Goal: Task Accomplishment & Management: Manage account settings

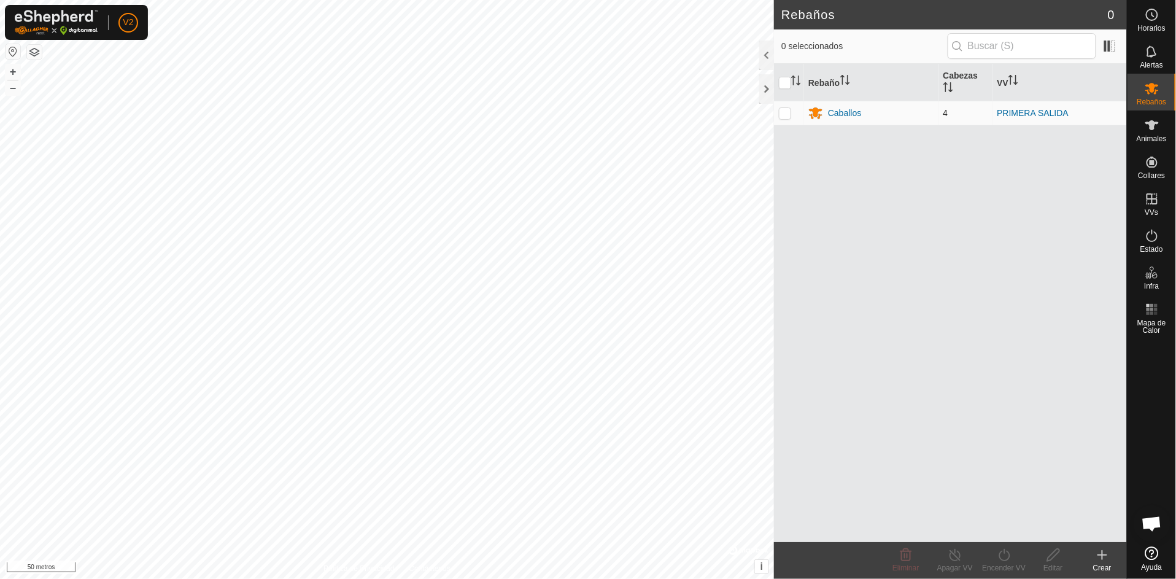
click at [782, 115] on p-checkbox at bounding box center [785, 113] width 12 height 10
checkbox input "true"
click at [836, 110] on font "Caballos" at bounding box center [844, 113] width 33 height 10
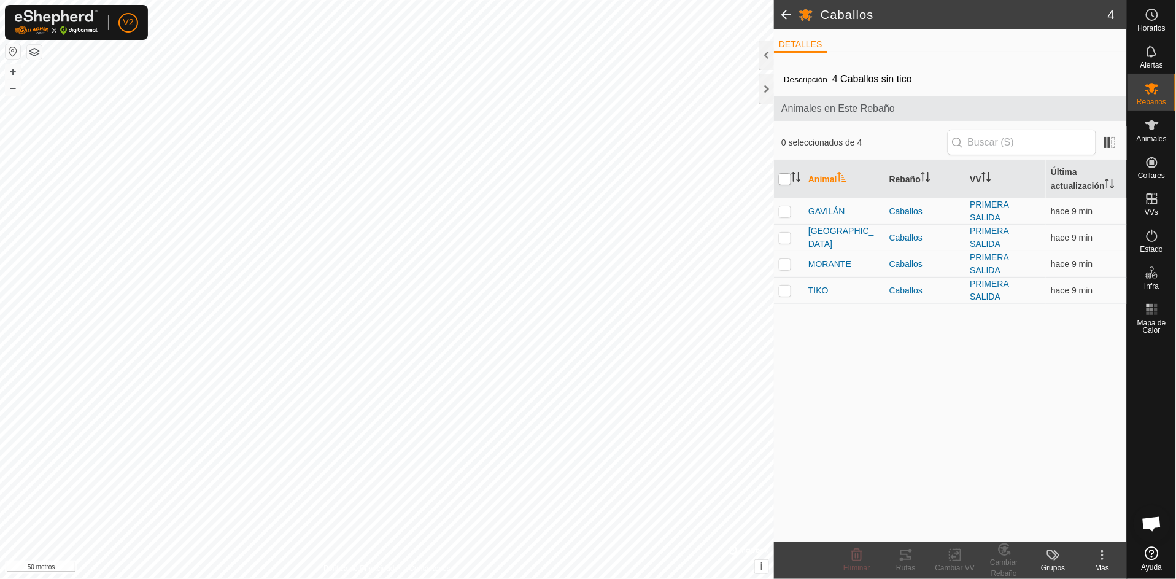
click at [787, 177] on input "checkbox" at bounding box center [785, 179] width 12 height 12
checkbox input "true"
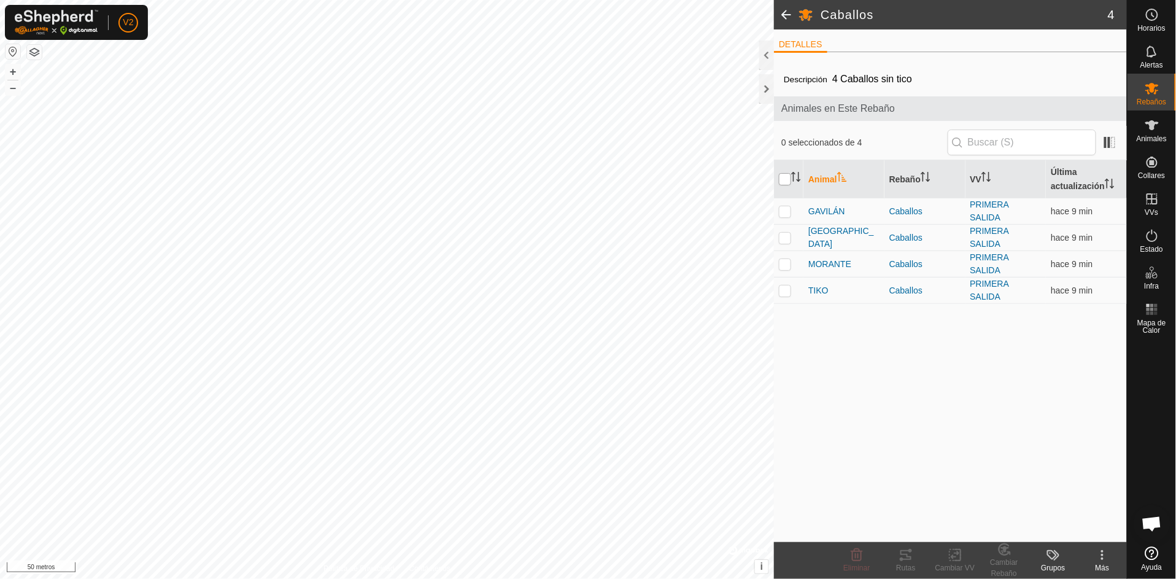
checkbox input "true"
click at [905, 557] on icon at bounding box center [905, 554] width 15 height 15
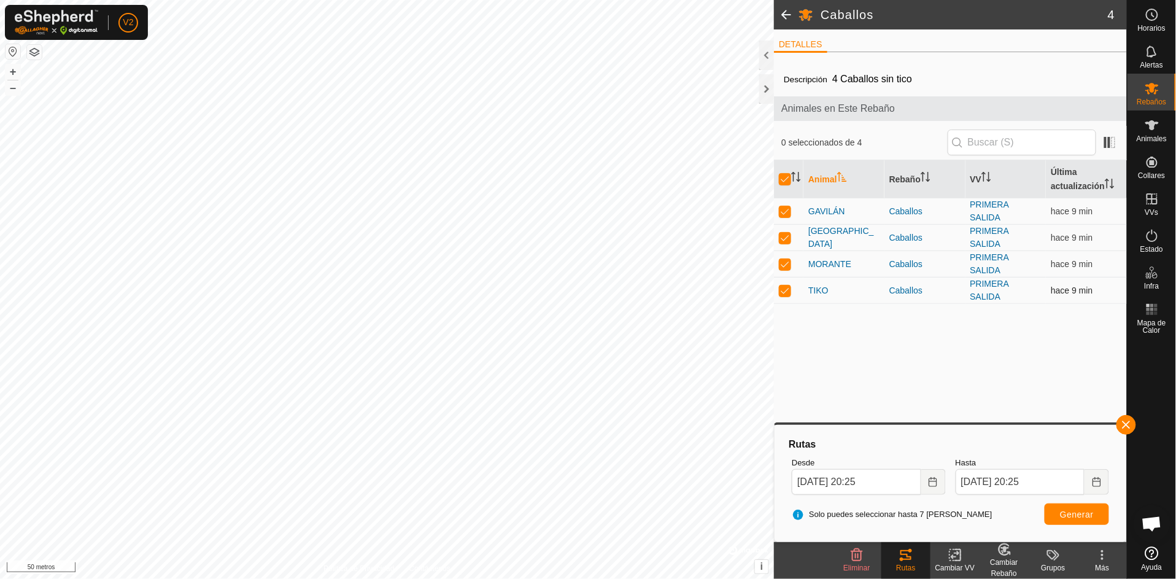
click at [784, 291] on p-checkbox at bounding box center [785, 290] width 12 height 10
checkbox input "false"
click at [785, 235] on p-checkbox at bounding box center [785, 238] width 12 height 10
checkbox input "false"
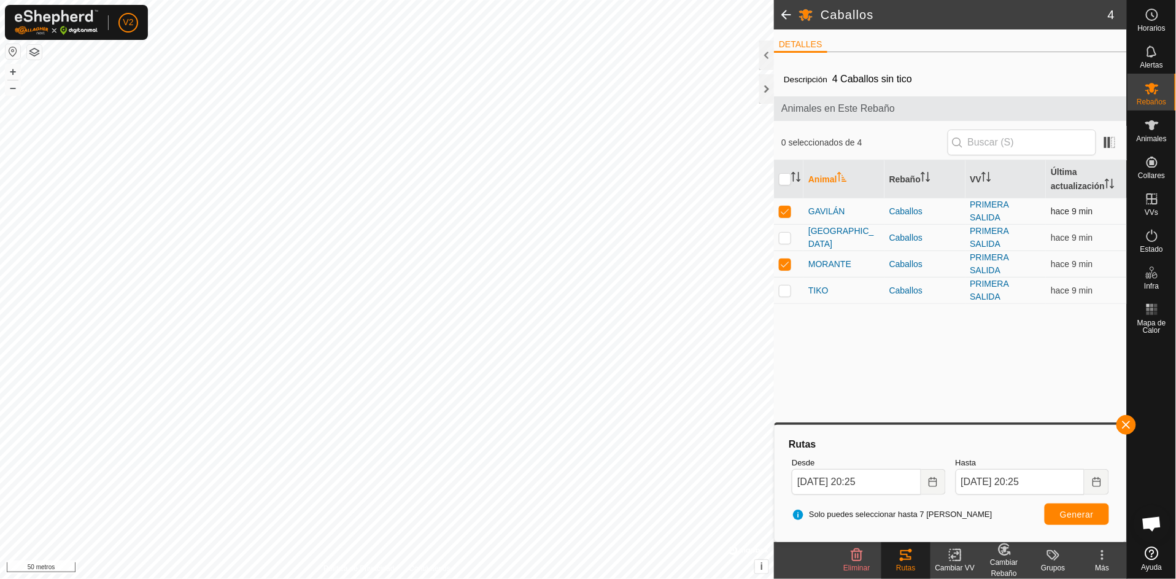
click at [787, 198] on td at bounding box center [788, 211] width 29 height 26
checkbox input "false"
click at [1125, 425] on button "button" at bounding box center [1126, 425] width 20 height 20
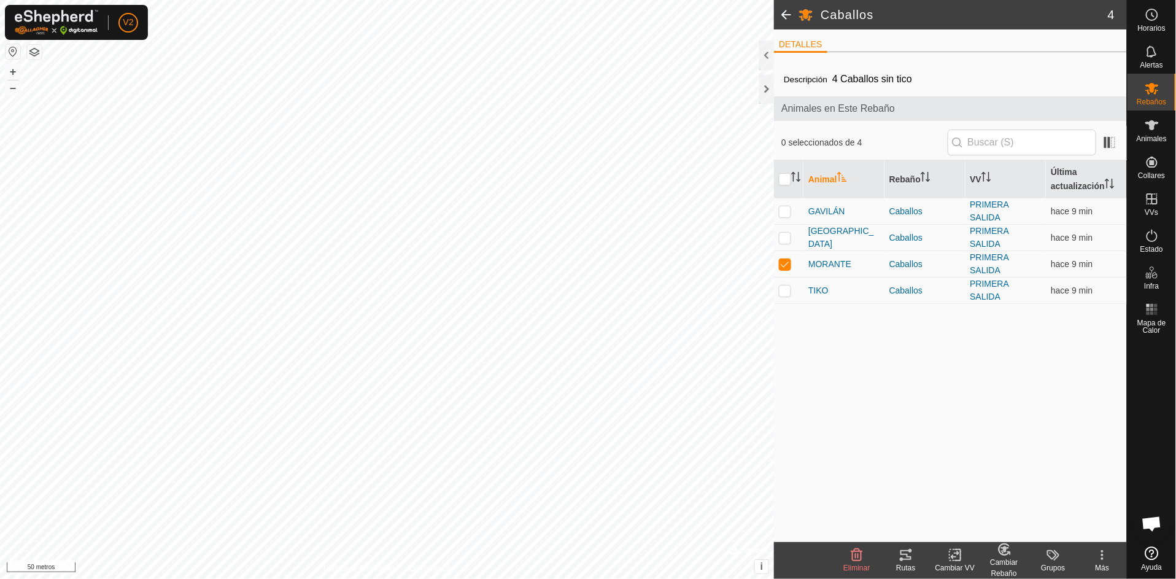
click at [906, 566] on font "Rutas" at bounding box center [905, 567] width 19 height 9
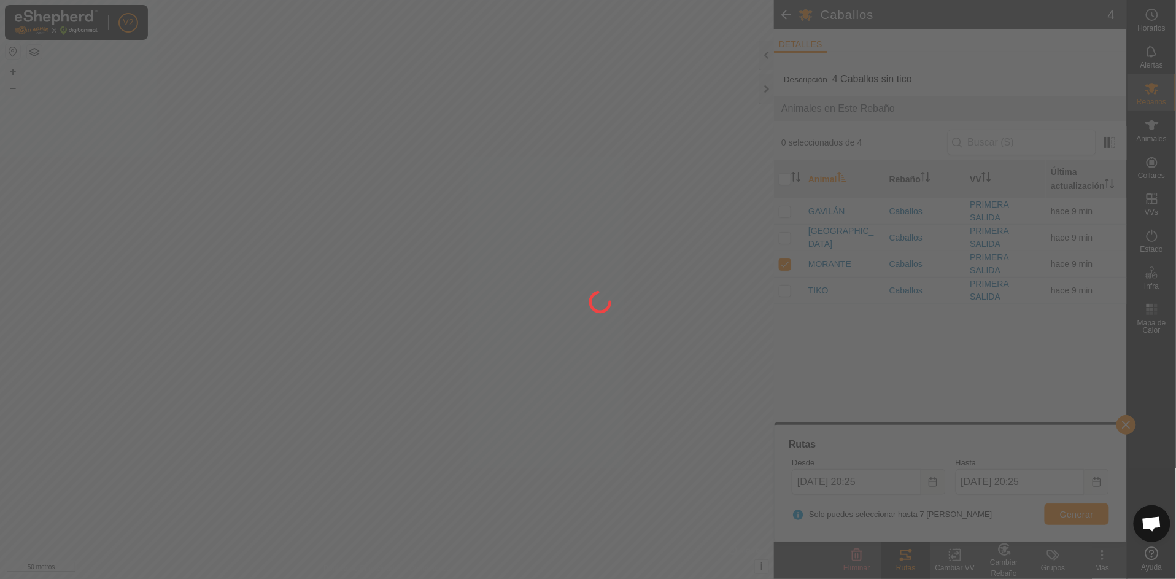
click at [1034, 402] on div at bounding box center [588, 289] width 1176 height 579
click at [1127, 433] on div at bounding box center [588, 289] width 1176 height 579
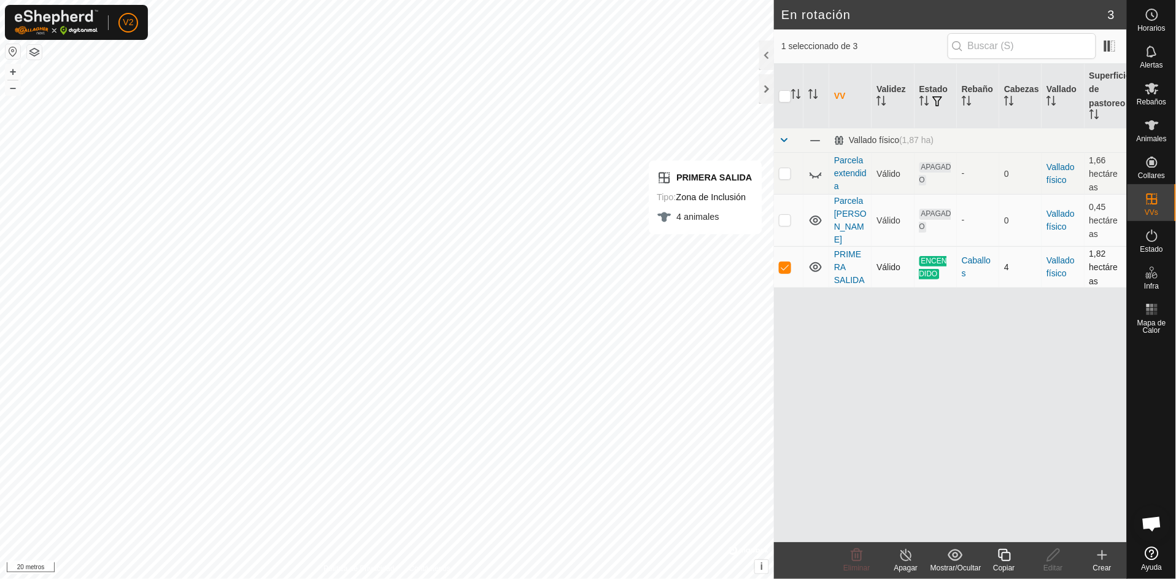
click at [786, 262] on p-checkbox at bounding box center [785, 267] width 12 height 10
checkbox input "false"
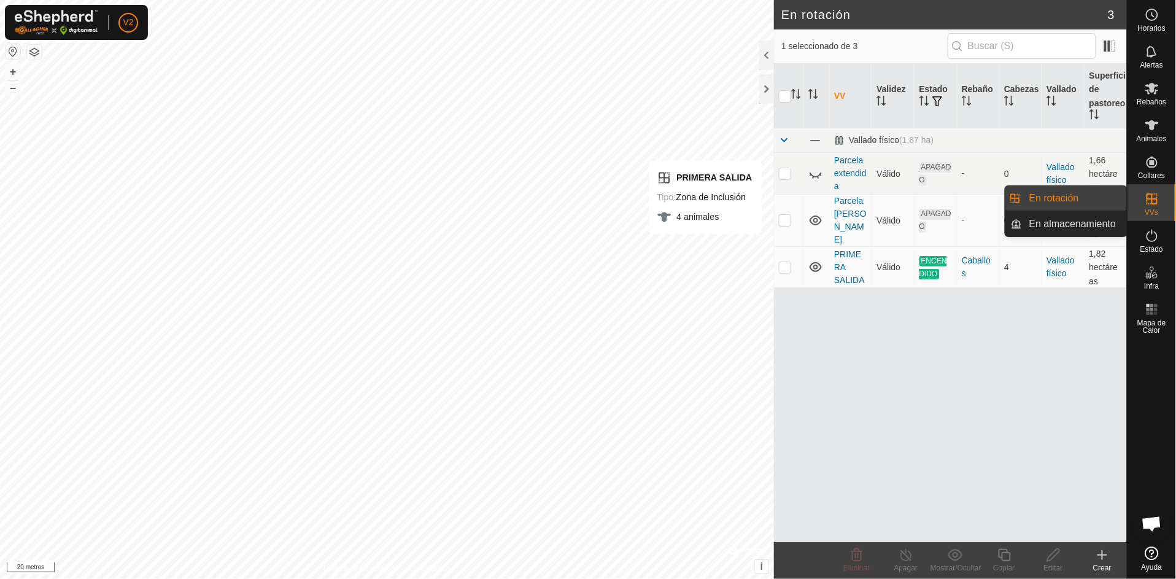
click at [1152, 191] on icon at bounding box center [1151, 198] width 15 height 15
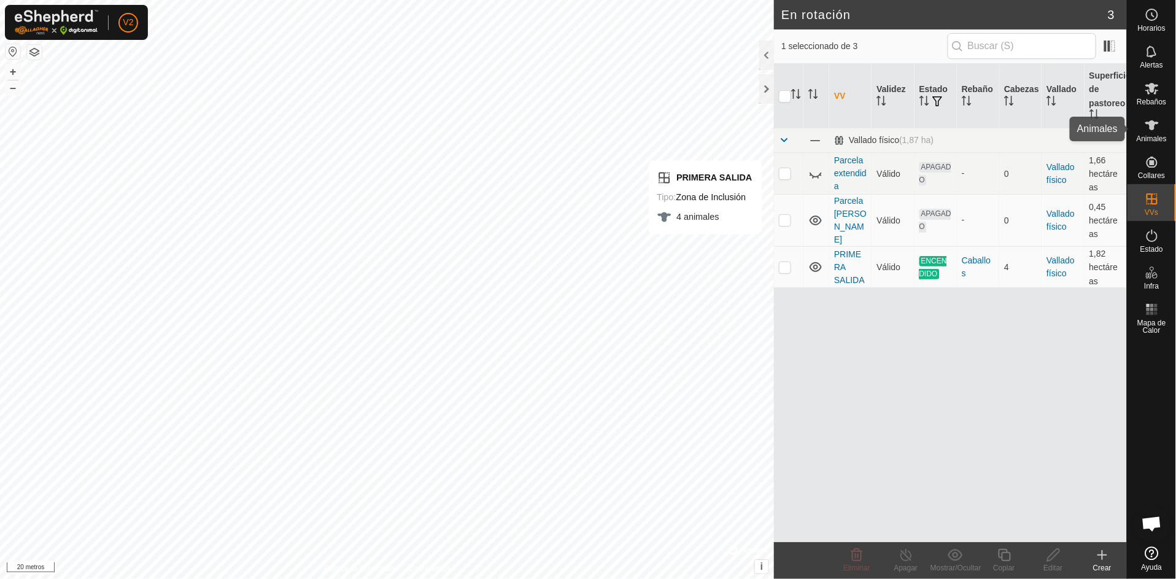
click at [1154, 121] on icon at bounding box center [1151, 125] width 15 height 15
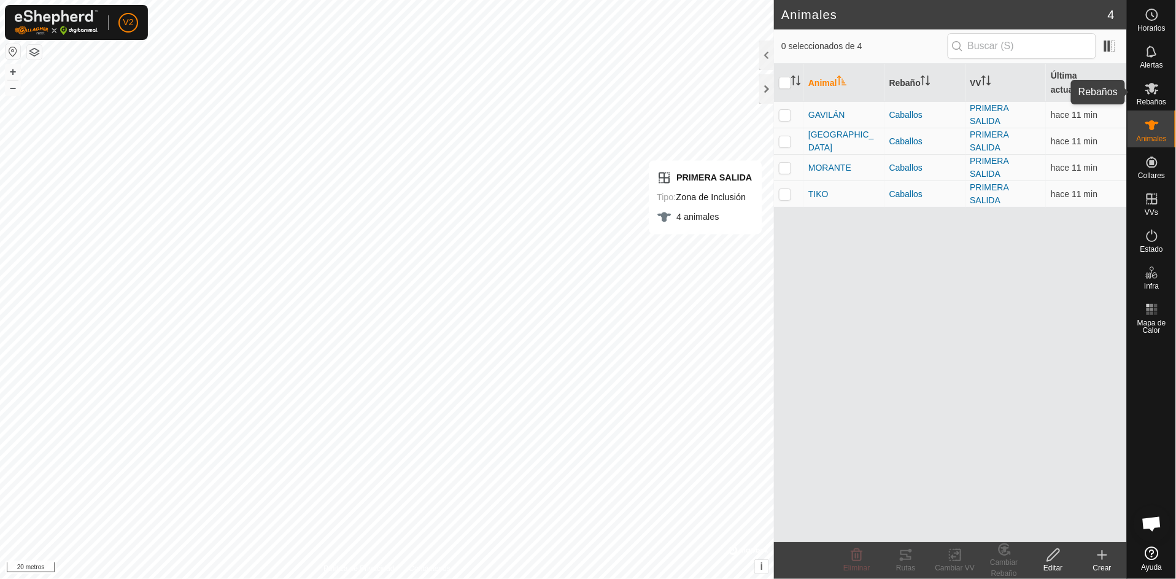
click at [1154, 93] on icon at bounding box center [1151, 89] width 13 height 12
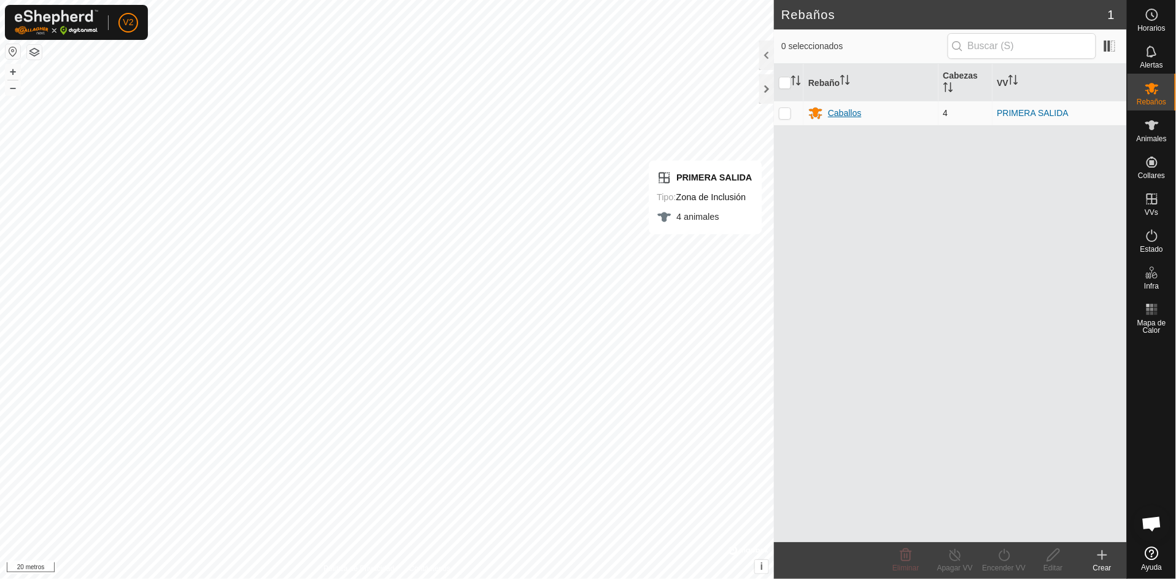
click at [849, 118] on div "Caballos" at bounding box center [844, 113] width 33 height 13
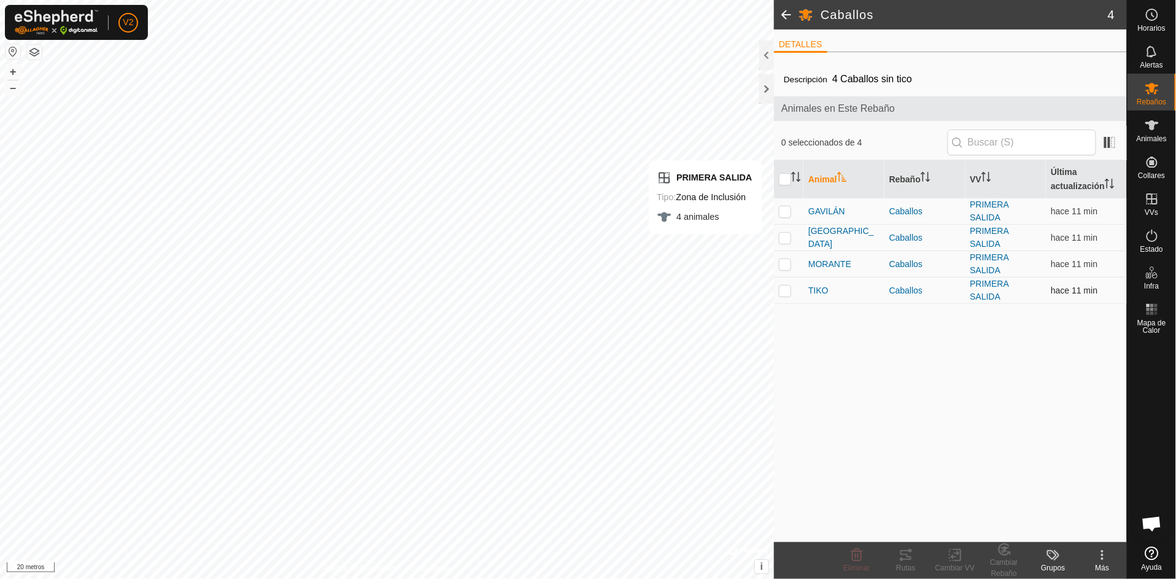
click at [791, 287] on td at bounding box center [788, 290] width 29 height 26
checkbox input "true"
click at [902, 564] on font "Rutas" at bounding box center [905, 567] width 19 height 9
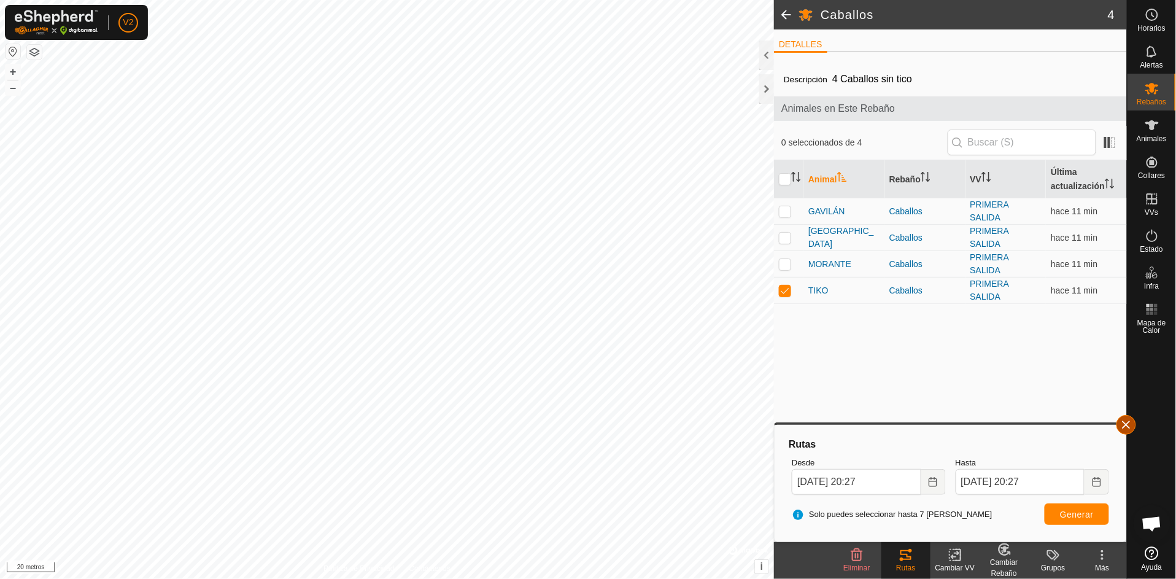
click at [1136, 426] on button "button" at bounding box center [1126, 425] width 20 height 20
